Goal: Task Accomplishment & Management: Complete application form

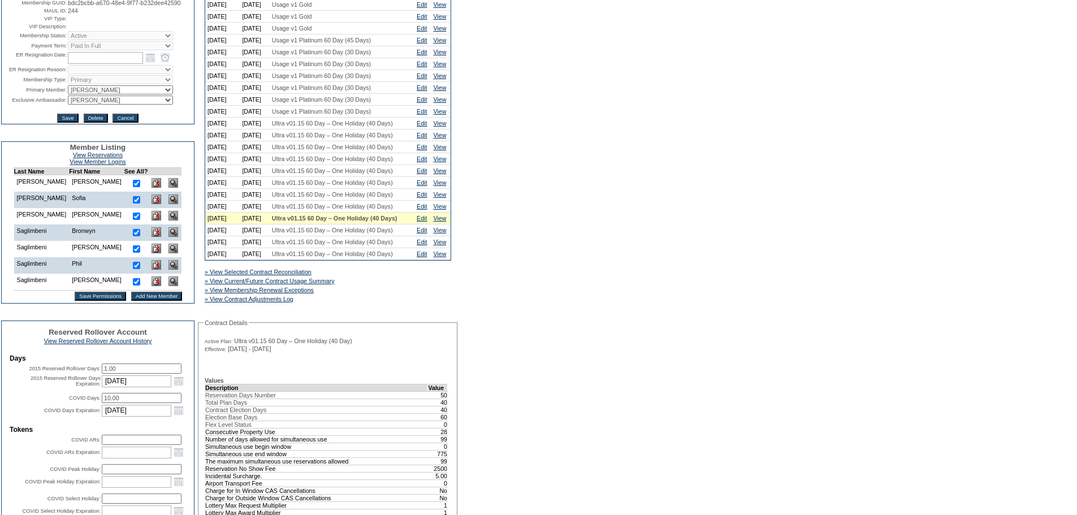
scroll to position [170, 0]
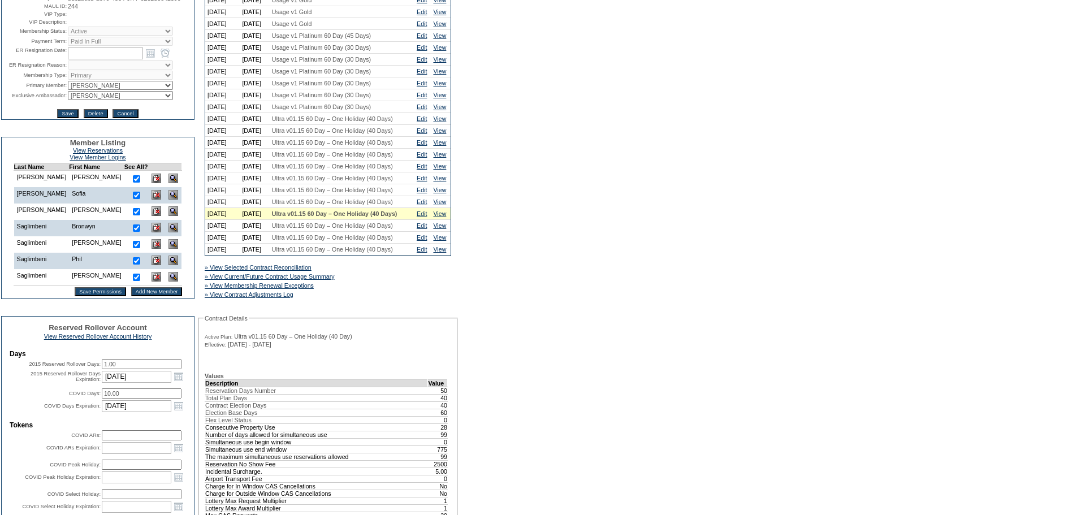
click at [135, 296] on input "Add New Member" at bounding box center [156, 291] width 51 height 9
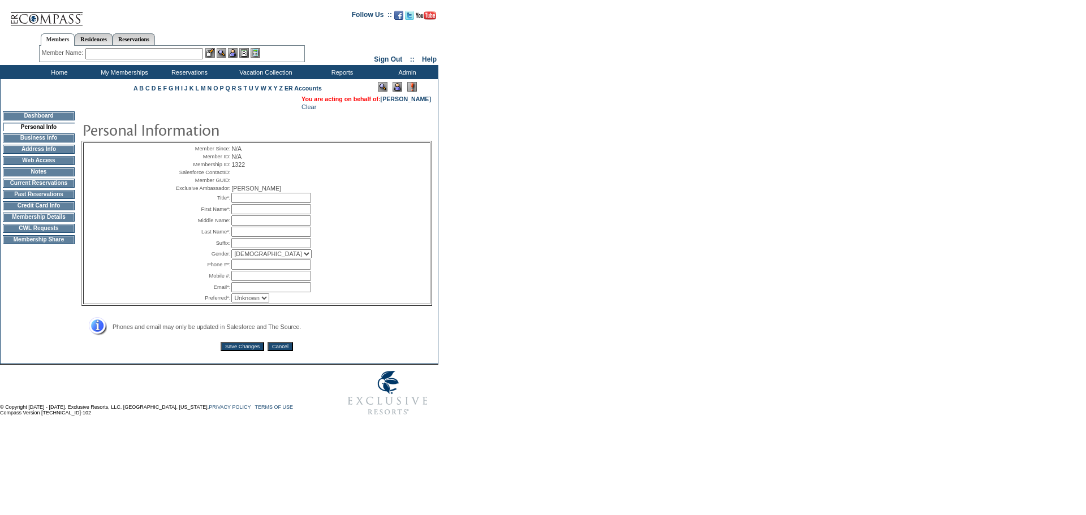
click at [252, 203] on input "text" at bounding box center [271, 198] width 80 height 10
type input "Ms."
click at [251, 214] on input "text" at bounding box center [271, 209] width 80 height 10
type input "Natalie"
click at [250, 237] on input "text" at bounding box center [271, 232] width 80 height 10
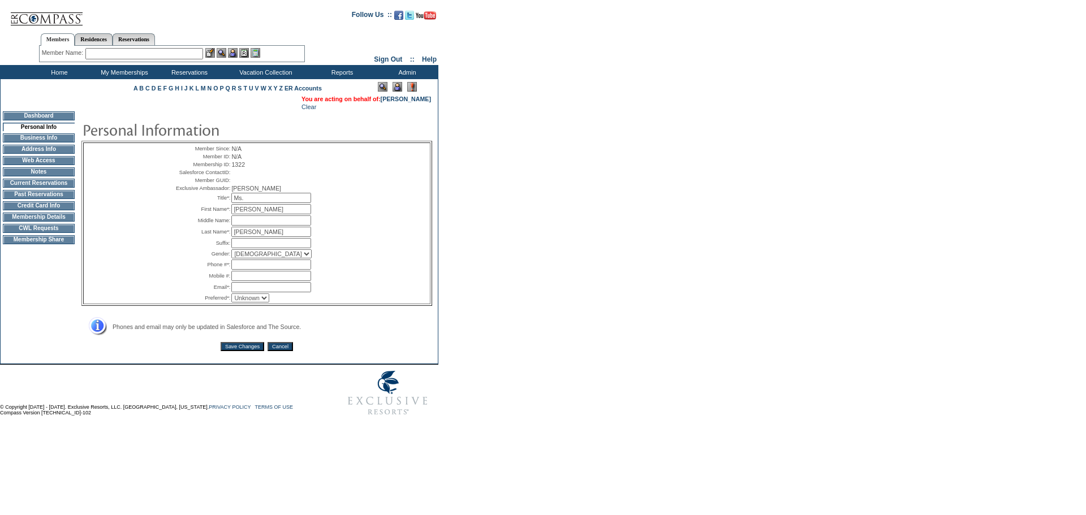
type input "[PERSON_NAME]"
click at [258, 258] on select "Male Female" at bounding box center [271, 253] width 80 height 9
select select "F"
click at [231, 258] on select "Male Female" at bounding box center [271, 253] width 80 height 9
click at [237, 270] on input "text" at bounding box center [271, 265] width 80 height 10
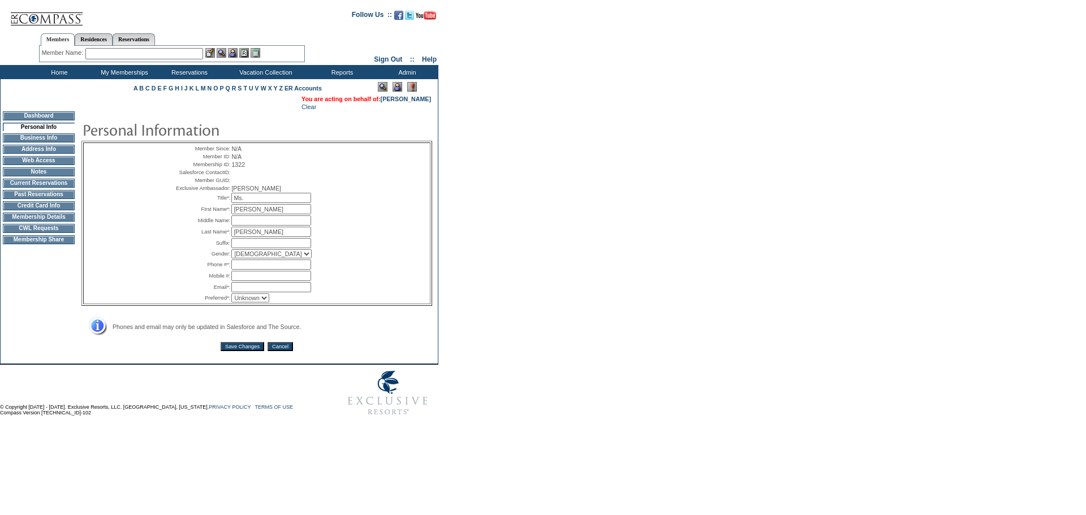
paste input "(650) 494-8900"
type input "(650) 494-8900"
click at [237, 292] on input "text" at bounding box center [271, 287] width 80 height 10
paste input "Nataliejones033@gmail.com"
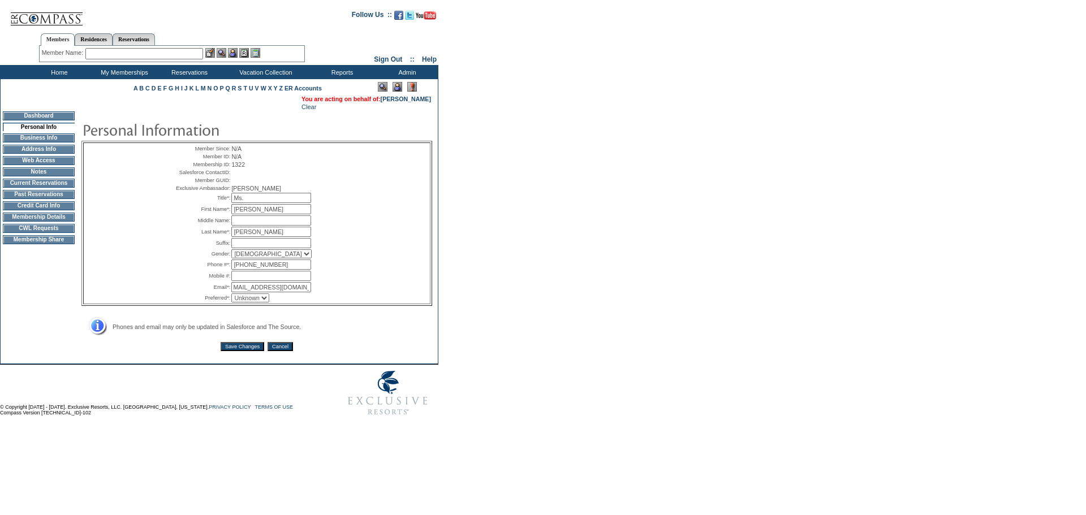
type input "Nataliejones033@gmail.com"
click at [244, 351] on input "Save Changes" at bounding box center [243, 346] width 44 height 9
